Goal: Find contact information: Find contact information

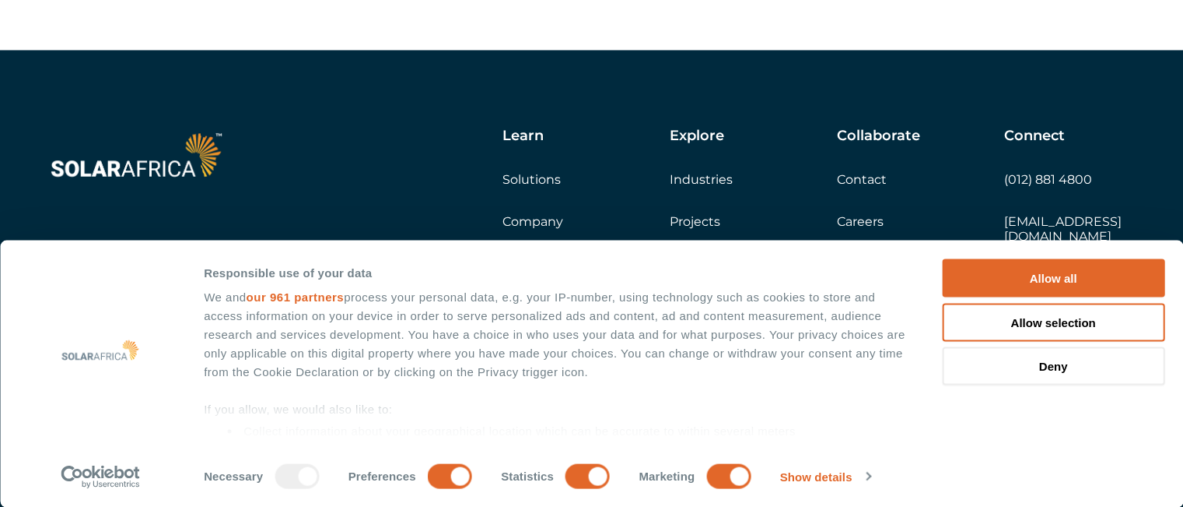
scroll to position [2592, 0]
